Goal: Transaction & Acquisition: Download file/media

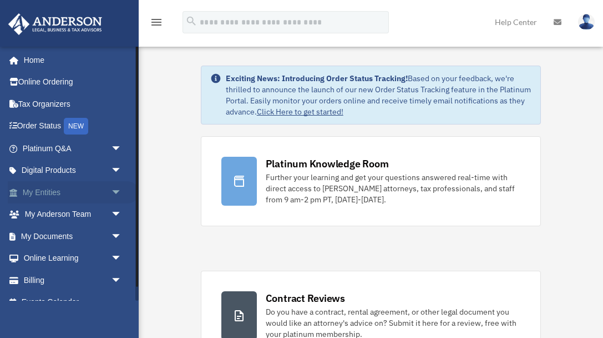
click at [58, 189] on link "My Entities arrow_drop_down" at bounding box center [73, 192] width 131 height 22
click at [118, 191] on span "arrow_drop_down" at bounding box center [122, 192] width 22 height 23
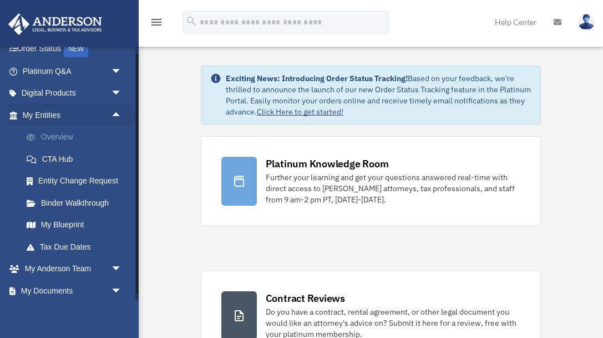
scroll to position [88, 0]
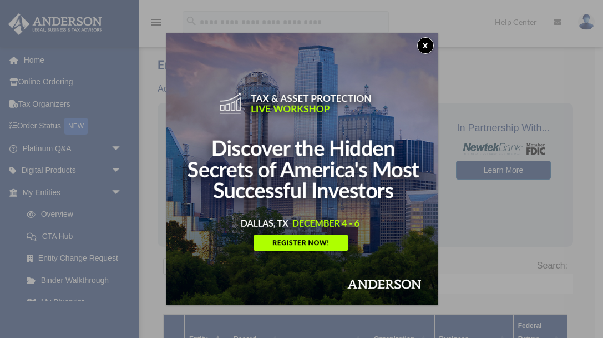
click at [424, 44] on button "x" at bounding box center [425, 45] width 17 height 17
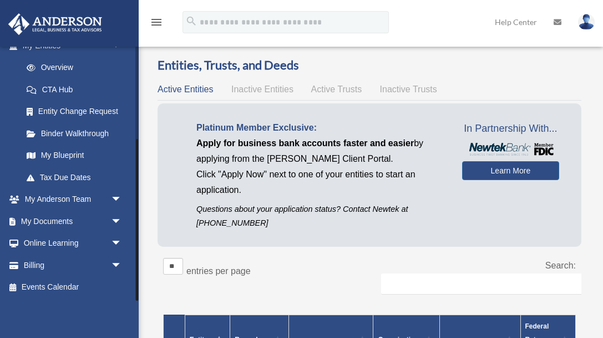
scroll to position [24, 0]
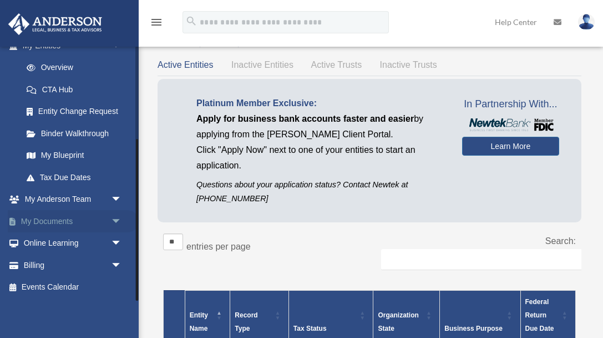
click at [117, 220] on span "arrow_drop_down" at bounding box center [122, 221] width 22 height 23
click at [56, 242] on link "Box" at bounding box center [77, 243] width 123 height 22
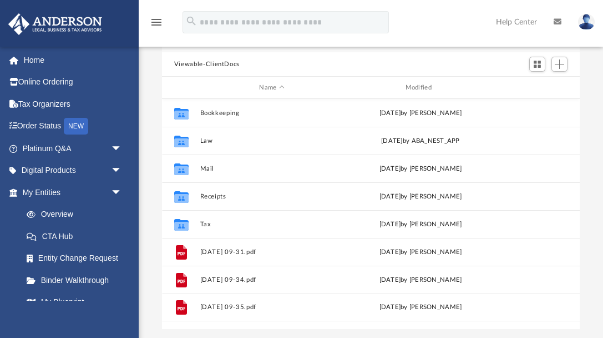
scroll to position [105, 0]
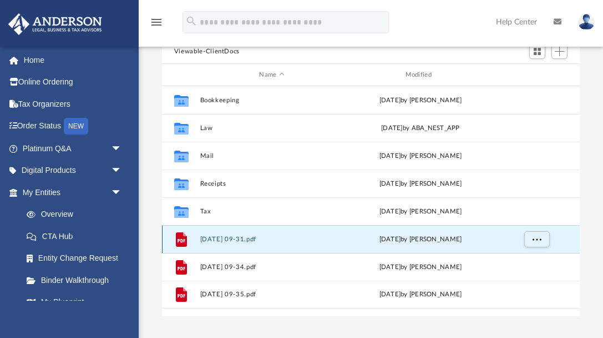
click at [259, 236] on button "2025-09-16 09-31.pdf" at bounding box center [272, 238] width 144 height 7
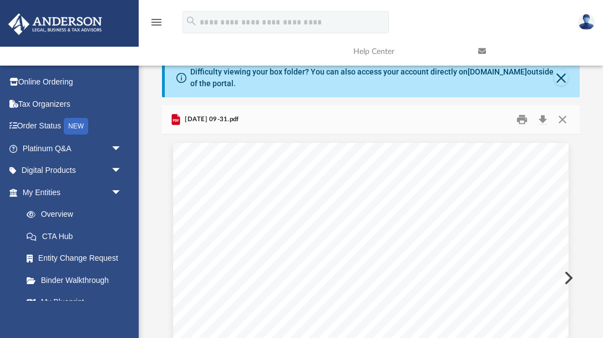
scroll to position [0, 0]
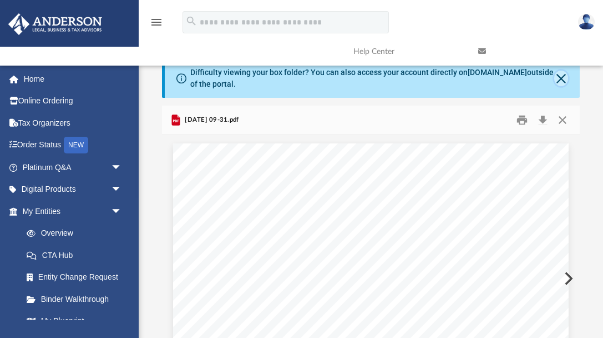
click at [562, 78] on button "Close" at bounding box center [562, 79] width 14 height 16
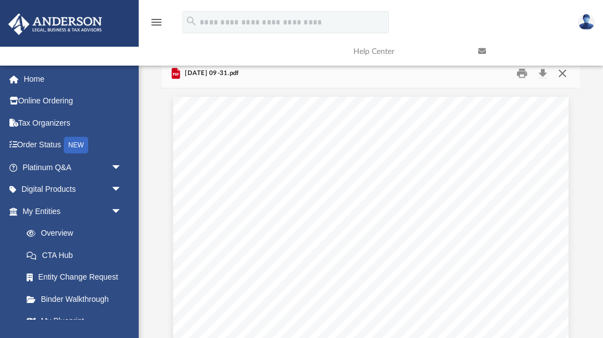
click at [563, 75] on button "Close" at bounding box center [563, 73] width 20 height 17
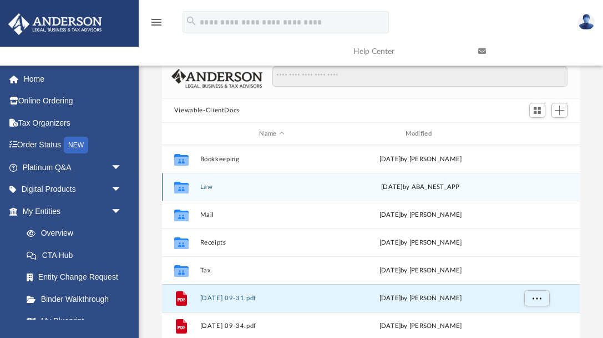
click at [288, 182] on div "Collaborated Folder Law Mon Sep 22 2025 by ABA_NEST_APP" at bounding box center [371, 187] width 418 height 28
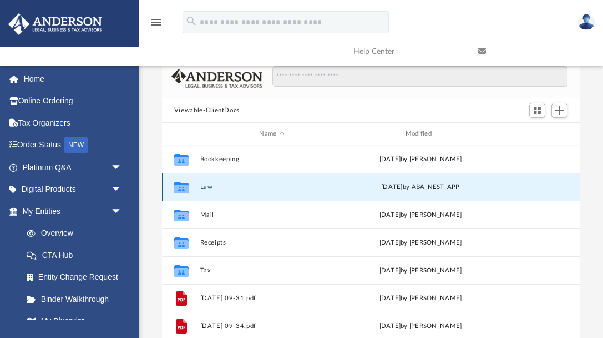
click at [217, 190] on button "Law" at bounding box center [272, 186] width 144 height 7
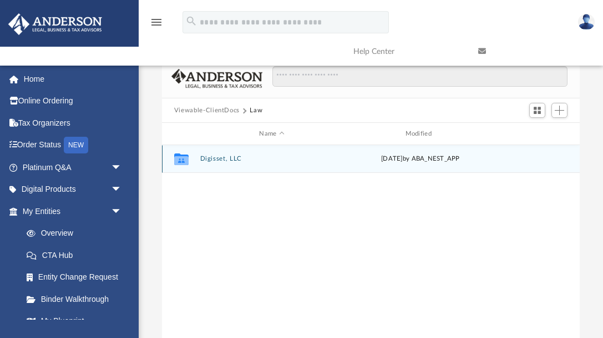
click at [234, 162] on div "Collaborated Folder Digisset, LLC Mon Sep 22 2025 by ABA_NEST_APP" at bounding box center [371, 159] width 418 height 28
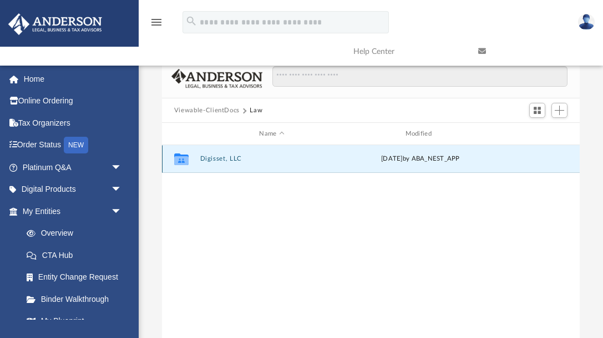
click at [238, 158] on button "Digisset, LLC" at bounding box center [272, 158] width 144 height 7
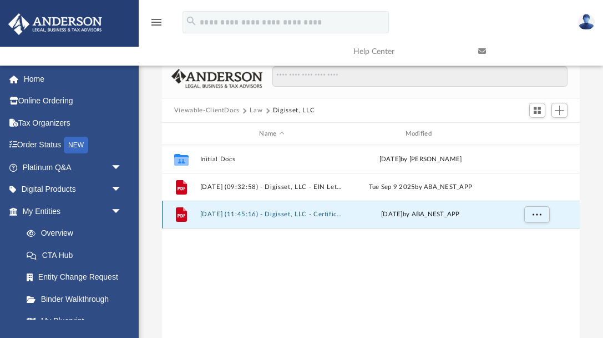
click at [263, 214] on button "2025.09.22 (11:45:16) - Digisset, LLC - Certificate Received.pdf" at bounding box center [272, 213] width 144 height 7
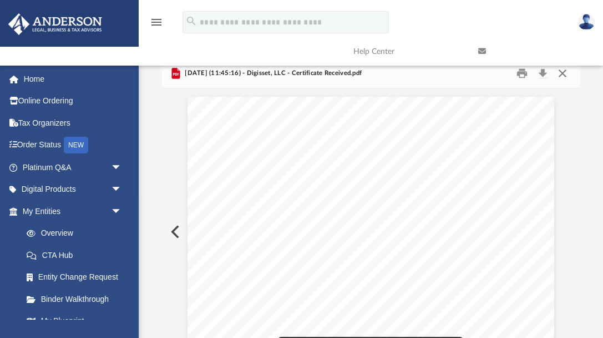
click at [567, 75] on button "Close" at bounding box center [563, 73] width 20 height 17
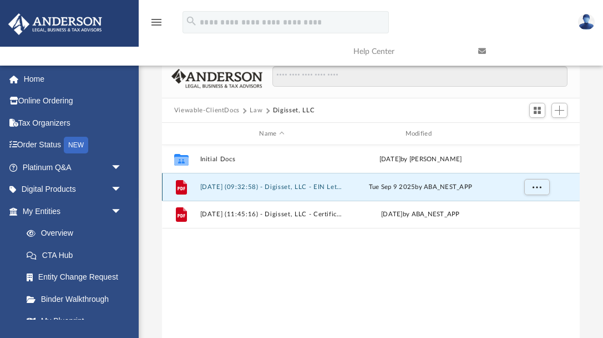
click at [293, 185] on button "[DATE] (09:32:58) - Digisset, LLC - EIN Letter from IRS.pdf" at bounding box center [272, 186] width 144 height 7
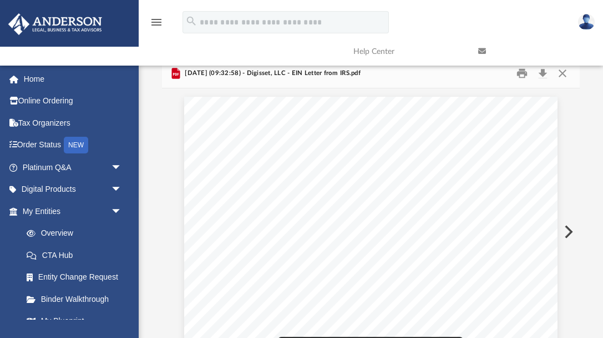
click at [562, 71] on link at bounding box center [532, 51] width 125 height 44
click at [562, 72] on link at bounding box center [532, 51] width 125 height 44
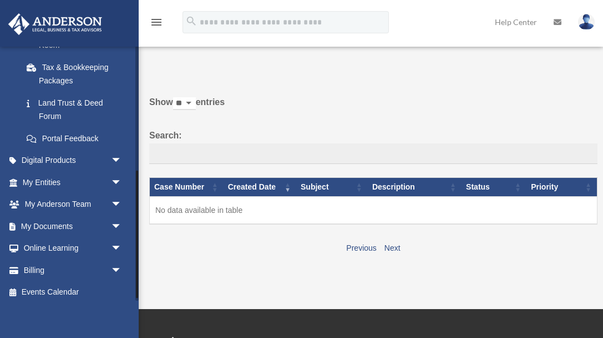
scroll to position [250, 0]
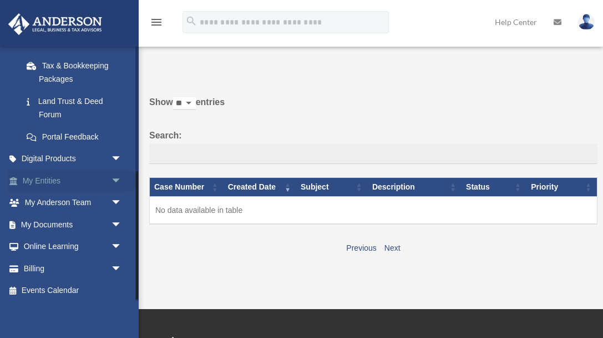
click at [115, 177] on span "arrow_drop_down" at bounding box center [122, 180] width 22 height 23
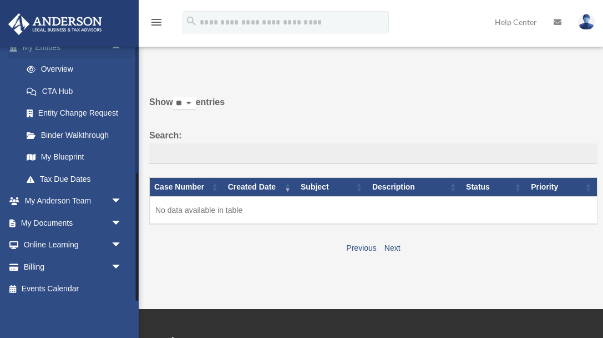
scroll to position [385, 0]
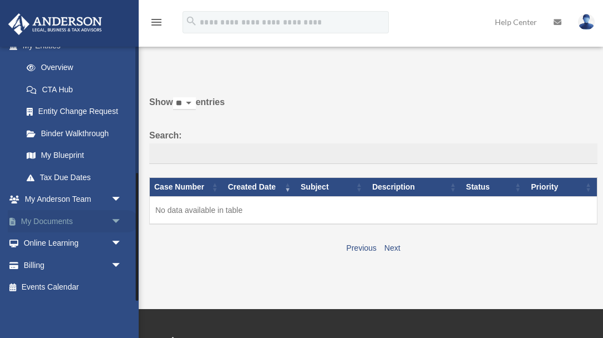
click at [118, 220] on span "arrow_drop_down" at bounding box center [122, 221] width 22 height 23
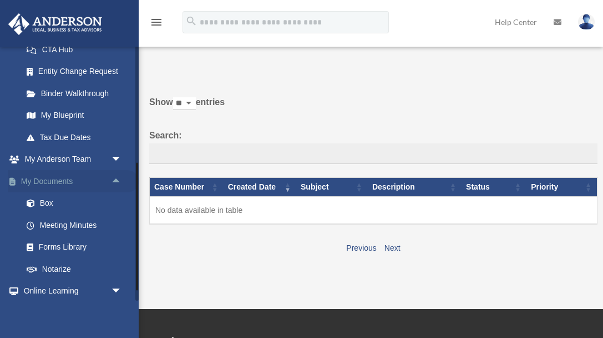
scroll to position [434, 0]
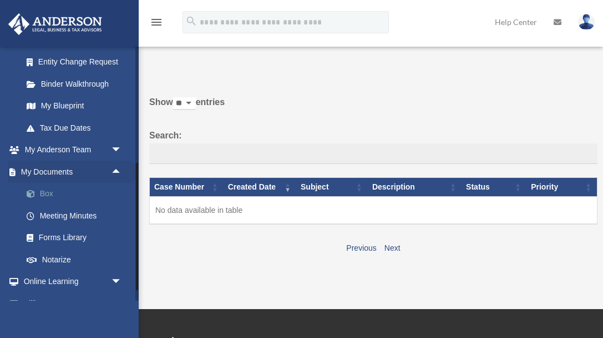
click at [52, 198] on link "Box" at bounding box center [77, 194] width 123 height 22
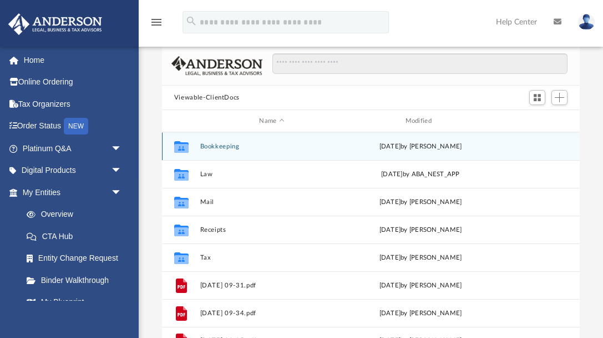
scroll to position [74, 0]
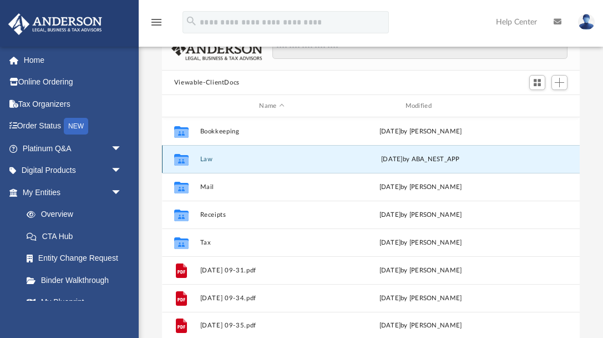
click at [206, 158] on button "Law" at bounding box center [272, 158] width 144 height 7
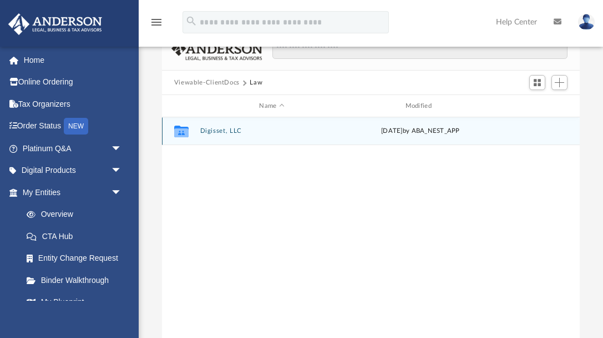
click at [216, 132] on button "Digisset, LLC" at bounding box center [272, 130] width 144 height 7
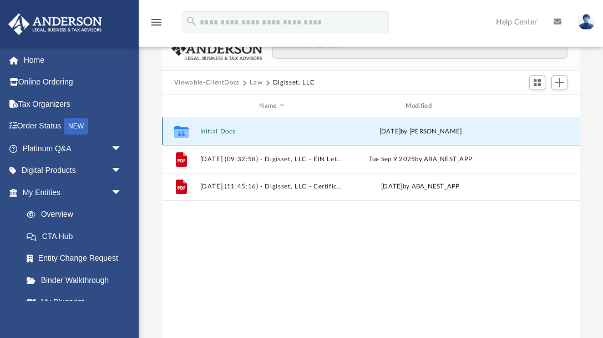
click at [215, 132] on button "Initial Docs" at bounding box center [272, 131] width 144 height 7
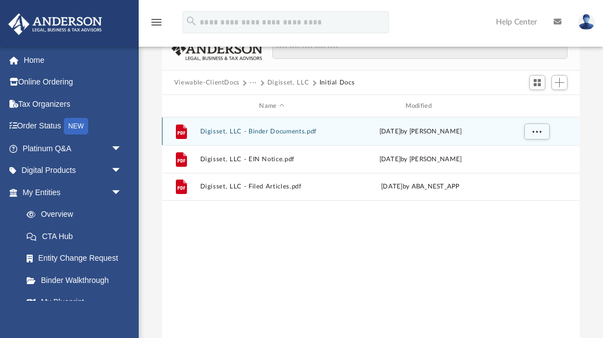
click at [278, 130] on button "Digisset, LLC - Binder Documents.pdf" at bounding box center [272, 131] width 144 height 7
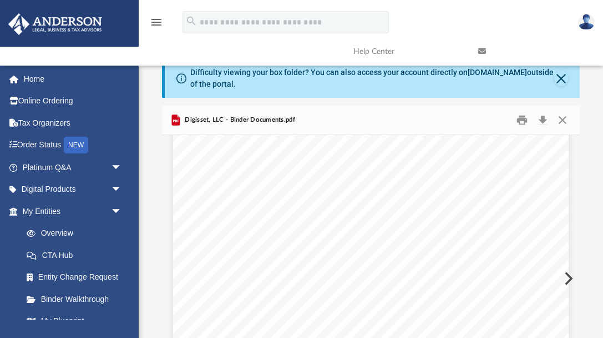
scroll to position [802, 0]
drag, startPoint x: 379, startPoint y: 202, endPoint x: 335, endPoint y: 202, distance: 44.4
click at [335, 202] on div "Overview of Digisset, LLC Entity Formation Information State of Organization : …" at bounding box center [371, 127] width 396 height 512
drag, startPoint x: 335, startPoint y: 202, endPoint x: 364, endPoint y: 207, distance: 29.9
click at [366, 207] on div "Overview of Digisset, LLC Entity Formation Information State of Organization : …" at bounding box center [371, 127] width 396 height 512
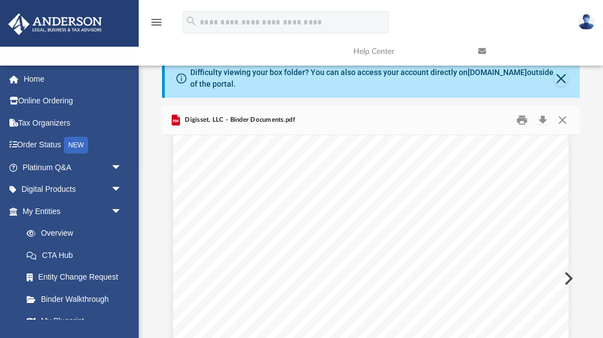
click at [364, 207] on div "Overview of Digisset, LLC Entity Formation Information State of Organization : …" at bounding box center [371, 127] width 396 height 512
click at [366, 202] on span "4014097" at bounding box center [359, 202] width 27 height 8
click at [374, 202] on div "Overview of Digisset, LLC Entity Formation Information State of Organization : …" at bounding box center [371, 127] width 396 height 512
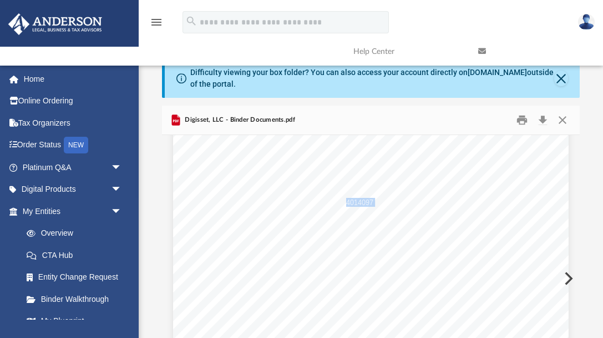
drag, startPoint x: 374, startPoint y: 202, endPoint x: 336, endPoint y: 202, distance: 38.3
click at [336, 202] on div "Overview of Digisset, LLC Entity Formation Information State of Organization : …" at bounding box center [371, 127] width 396 height 512
drag, startPoint x: 336, startPoint y: 202, endPoint x: 381, endPoint y: 203, distance: 45.5
click at [382, 203] on div "Overview of Digisset, LLC Entity Formation Information State of Organization : …" at bounding box center [371, 127] width 396 height 512
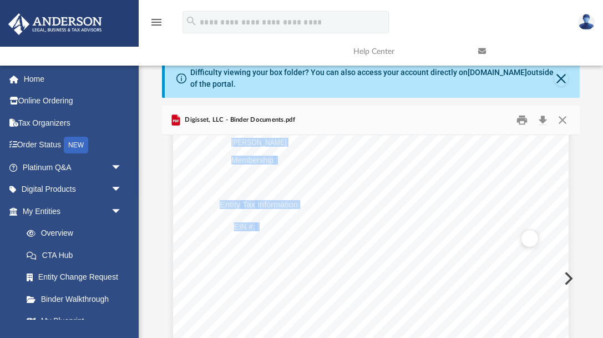
drag, startPoint x: 337, startPoint y: 226, endPoint x: 376, endPoint y: 225, distance: 39.4
click at [376, 225] on div "Overview of Digisset, LLC Entity Formation Information State of Organization : …" at bounding box center [371, 151] width 396 height 512
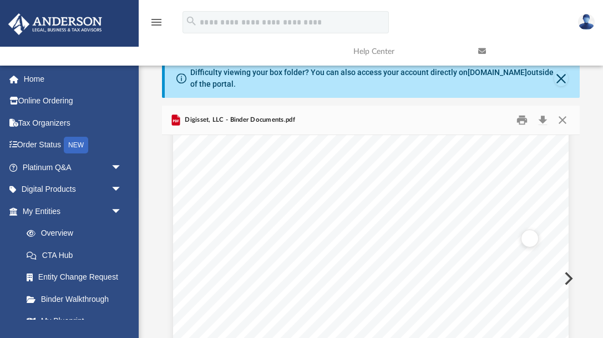
click at [341, 226] on span "39" at bounding box center [340, 227] width 8 height 8
click at [354, 226] on span "4014097" at bounding box center [359, 227] width 27 height 8
drag, startPoint x: 338, startPoint y: 227, endPoint x: 372, endPoint y: 228, distance: 33.9
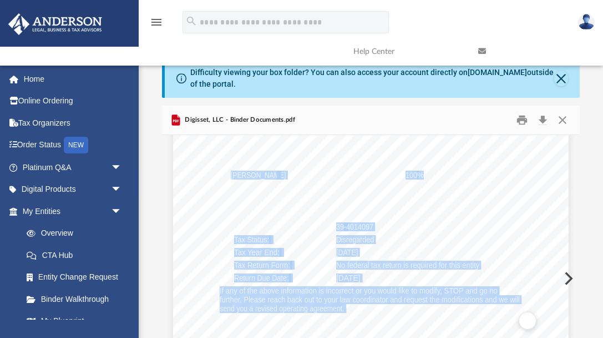
drag, startPoint x: 336, startPoint y: 225, endPoint x: 374, endPoint y: 226, distance: 37.2
click at [374, 226] on div "Overview of Digisset, LLC Entity Formation Information State of Organization : …" at bounding box center [371, 151] width 396 height 512
click at [379, 226] on div "Overview of Digisset, LLC Entity Formation Information State of Organization : …" at bounding box center [371, 151] width 396 height 512
click at [392, 210] on div "Overview of Digisset, LLC Entity Formation Information State of Organization : …" at bounding box center [371, 151] width 396 height 512
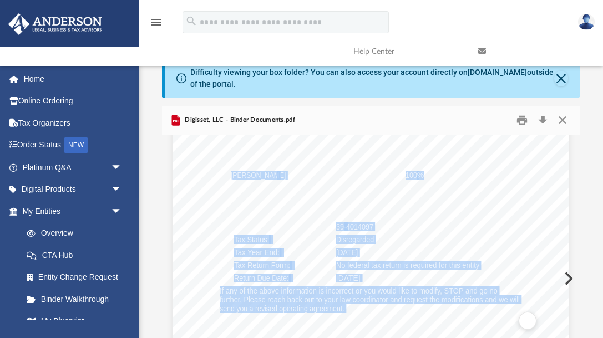
click at [382, 229] on div "Overview of Digisset, LLC Entity Formation Information State of Organization : …" at bounding box center [371, 151] width 396 height 512
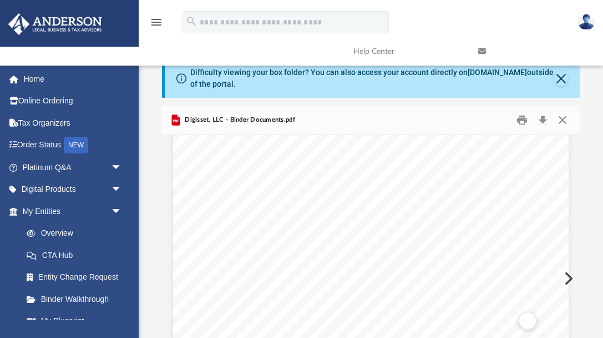
click at [157, 219] on div "Difficulty viewing your box folder? You can also access your account directly o…" at bounding box center [371, 240] width 465 height 363
drag, startPoint x: 339, startPoint y: 224, endPoint x: 372, endPoint y: 223, distance: 33.9
drag, startPoint x: 379, startPoint y: 225, endPoint x: 208, endPoint y: 197, distance: 173.4
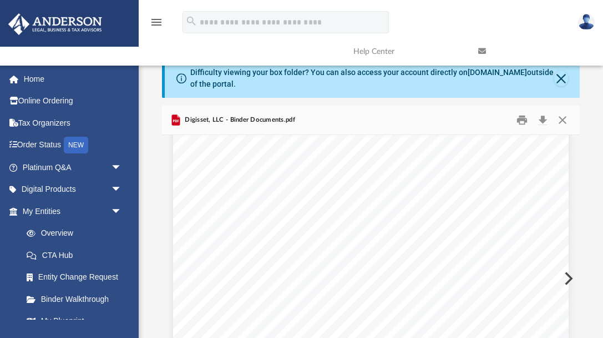
click at [206, 196] on div "Operating Agreement of Digisset, LLC Page 1 of 44 OPERATING AGREEMENT OF DIGISS…" at bounding box center [371, 116] width 396 height 512
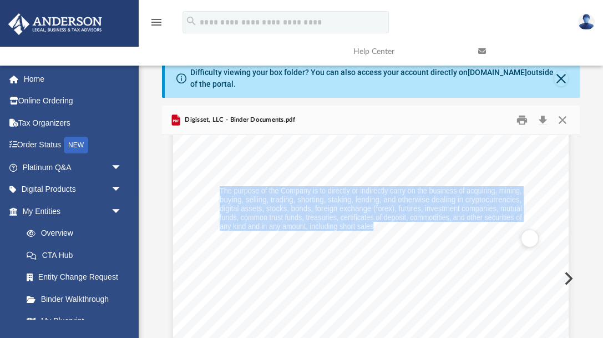
drag, startPoint x: 220, startPoint y: 190, endPoint x: 375, endPoint y: 223, distance: 158.3
click at [541, 124] on button "Download" at bounding box center [543, 120] width 20 height 17
click at [417, 140] on div "Operating Agreement of Digisset, LLC Page 1 of 44 OPERATING AGREEMENT OF DIGISS…" at bounding box center [371, 116] width 396 height 512
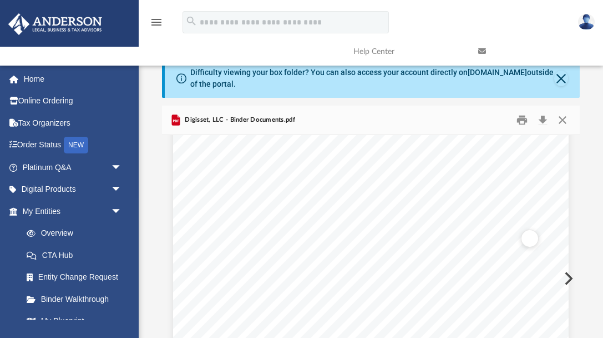
click at [413, 169] on div at bounding box center [371, 169] width 418 height 1
click at [562, 120] on button "Close" at bounding box center [563, 120] width 20 height 17
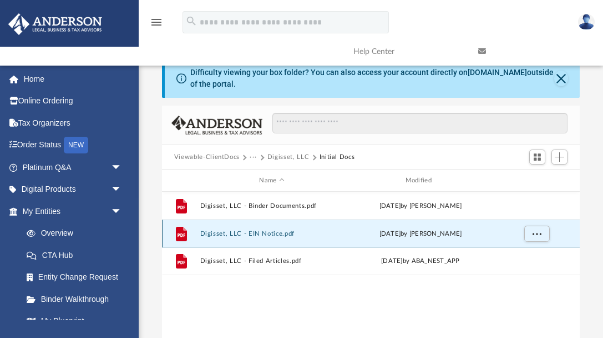
click at [275, 231] on button "Digisset, LLC - EIN Notice.pdf" at bounding box center [272, 233] width 144 height 7
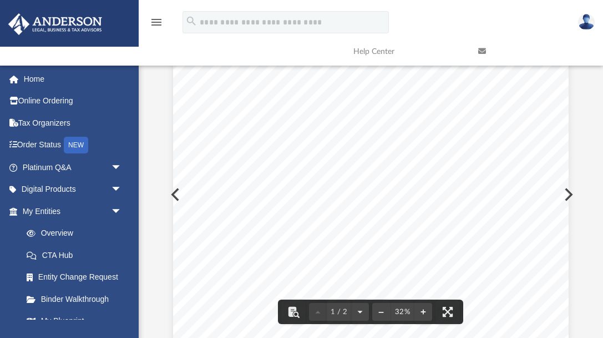
scroll to position [0, 0]
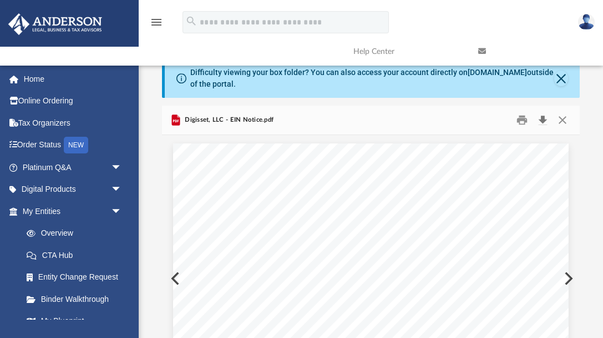
click at [546, 120] on button "Download" at bounding box center [543, 120] width 20 height 17
click at [565, 118] on button "Close" at bounding box center [563, 120] width 20 height 17
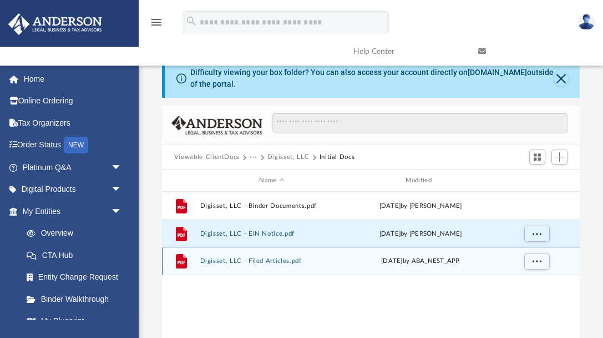
click at [275, 261] on button "Digisset, LLC - Filed Articles.pdf" at bounding box center [272, 260] width 144 height 7
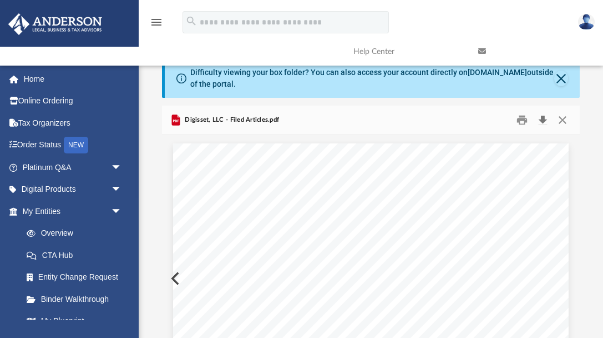
click at [541, 119] on button "Download" at bounding box center [543, 120] width 20 height 17
click at [576, 119] on div "Digisset, LLC - Filed Articles.pdf" at bounding box center [371, 119] width 418 height 29
